Goal: Task Accomplishment & Management: Use online tool/utility

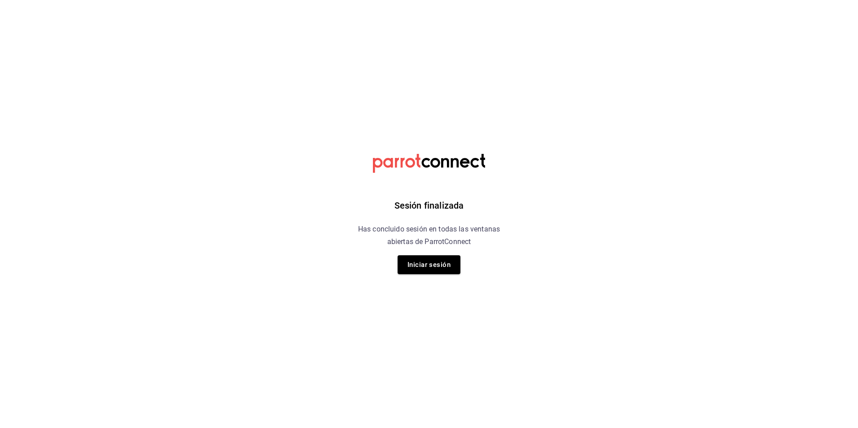
drag, startPoint x: 434, startPoint y: 278, endPoint x: 428, endPoint y: 279, distance: 5.5
click at [433, 278] on div "Sesión finalizada Has concluido sesión en todas las ventanas abiertas de Parrot…" at bounding box center [429, 214] width 227 height 428
click at [418, 265] on button "Iniciar sesión" at bounding box center [429, 264] width 63 height 19
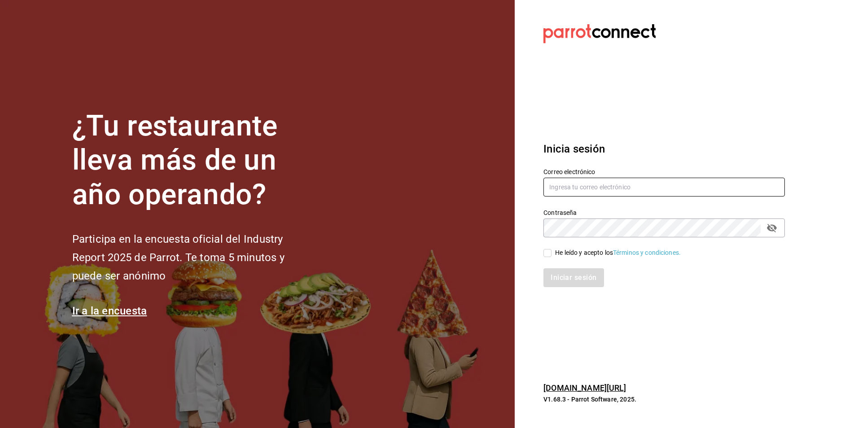
type input "[EMAIL_ADDRESS][DOMAIN_NAME]"
click at [555, 253] on div "He leído y acepto los Términos y condiciones." at bounding box center [618, 252] width 126 height 9
click at [552, 253] on input "He leído y acepto los Términos y condiciones." at bounding box center [548, 253] width 8 height 8
checkbox input "true"
click at [564, 272] on button "Iniciar sesión" at bounding box center [574, 277] width 61 height 19
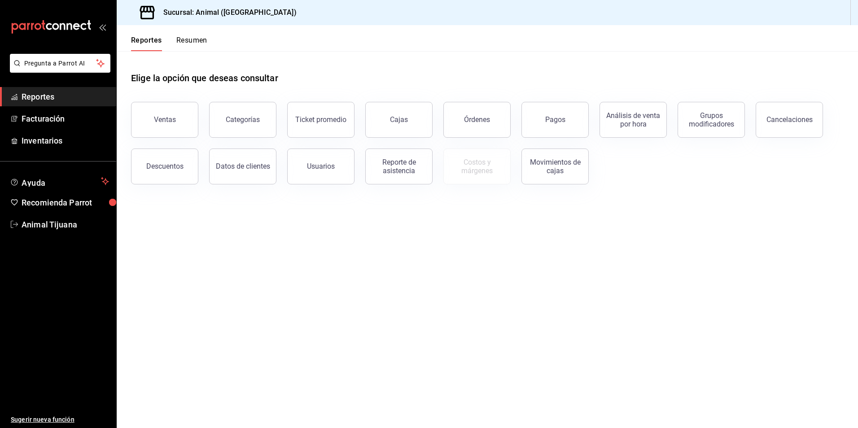
drag, startPoint x: 568, startPoint y: 272, endPoint x: 641, endPoint y: 343, distance: 101.9
click at [636, 337] on main "Elige la opción que deseas consultar Ventas Categorías Ticket promedio Cajas Ór…" at bounding box center [488, 239] width 742 height 377
click at [561, 128] on button "Pagos" at bounding box center [555, 120] width 67 height 36
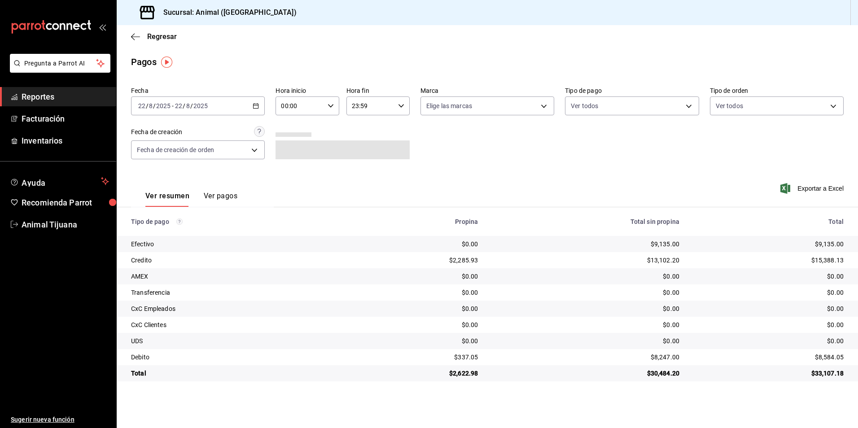
click at [294, 96] on div "Hora inicio 00:00 Hora inicio" at bounding box center [307, 101] width 63 height 29
click at [305, 102] on div at bounding box center [429, 214] width 858 height 428
click at [334, 105] on div "00:00 Hora inicio" at bounding box center [307, 106] width 63 height 19
click at [295, 171] on span "04" at bounding box center [292, 170] width 18 height 7
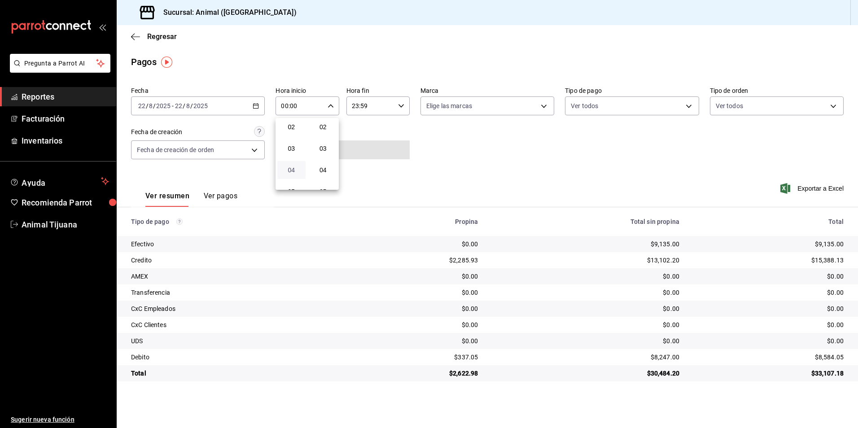
type input "04:00"
click at [422, 127] on div at bounding box center [429, 214] width 858 height 428
click at [603, 110] on body "Pregunta a Parrot AI Reportes Facturación Inventarios Ayuda Recomienda Parrot A…" at bounding box center [429, 214] width 858 height 428
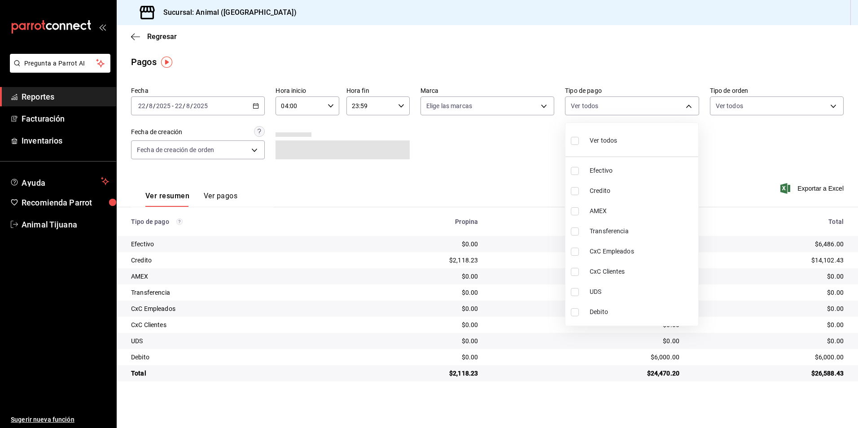
click at [600, 194] on span "Credito" at bounding box center [642, 190] width 105 height 9
type input "235ce608-f464-428a-9a71-314f665367d1"
checkbox input "true"
click at [606, 319] on li "Debito" at bounding box center [632, 312] width 133 height 20
type input "235ce608-f464-428a-9a71-314f665367d1,c7b29183-a811-4137-9cfa-21a61cd2bc4a"
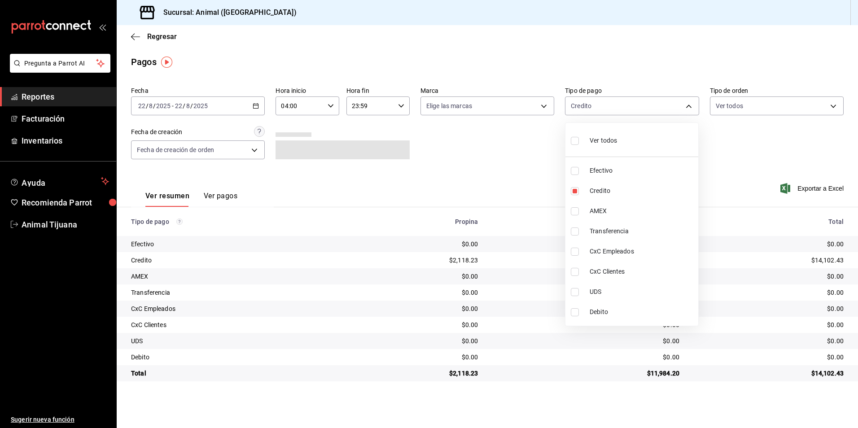
checkbox input "true"
click at [509, 168] on div at bounding box center [429, 214] width 858 height 428
